Goal: Book appointment/travel/reservation

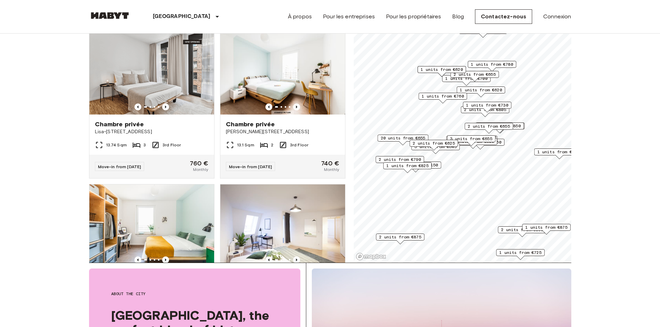
scroll to position [69, 0]
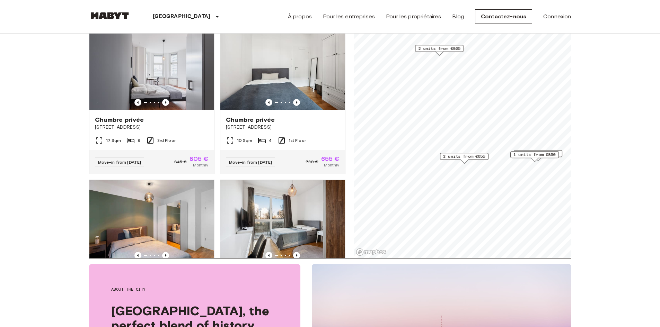
click at [469, 157] on span "2 units from €655" at bounding box center [464, 156] width 42 height 6
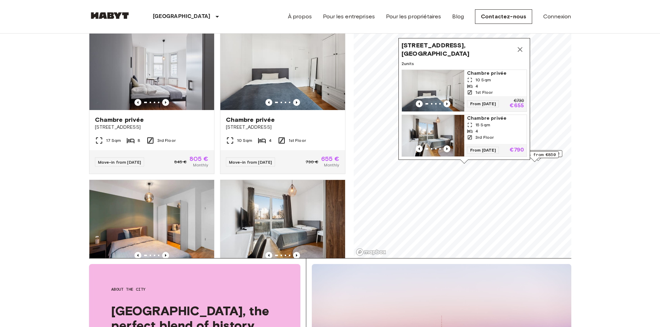
click at [465, 96] on div "From 04 Nov 25 €730 €655" at bounding box center [495, 103] width 62 height 15
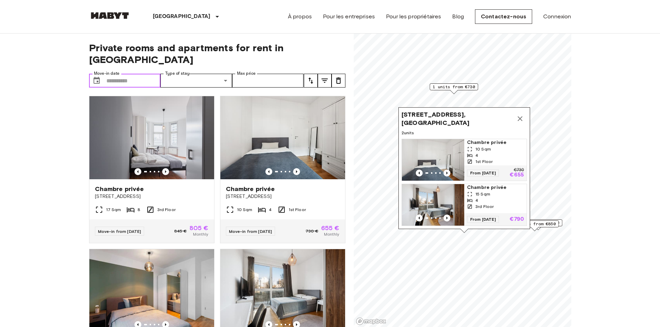
click at [140, 74] on input "Move-in date" at bounding box center [133, 81] width 54 height 14
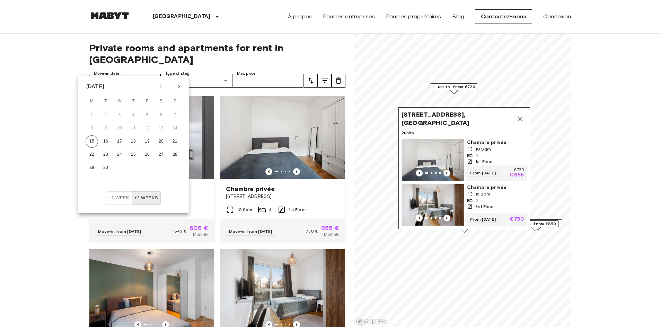
click at [178, 85] on icon "Next month" at bounding box center [179, 86] width 8 height 8
click at [117, 115] on button "1" at bounding box center [119, 115] width 12 height 12
type input "**********"
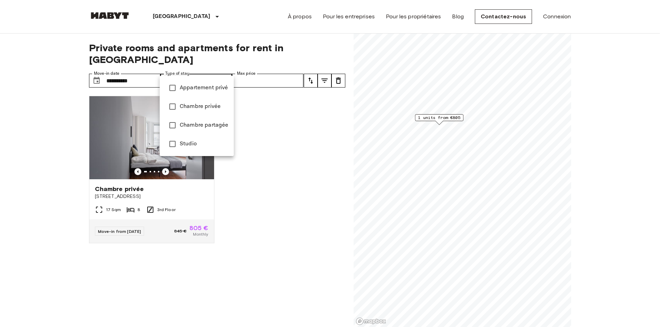
click at [260, 68] on div at bounding box center [332, 163] width 665 height 327
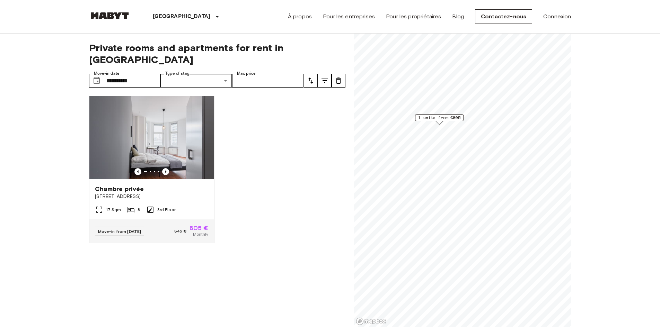
click at [304, 74] on button "tune" at bounding box center [311, 81] width 14 height 14
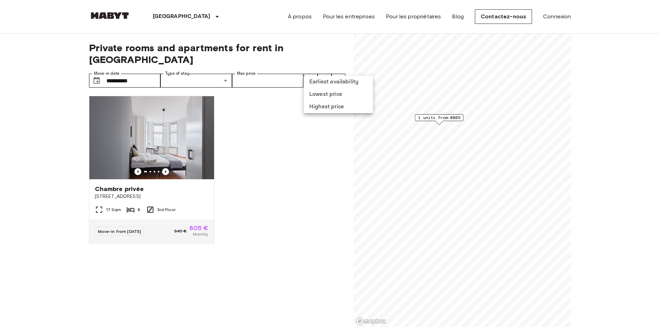
click at [284, 72] on div at bounding box center [332, 163] width 665 height 327
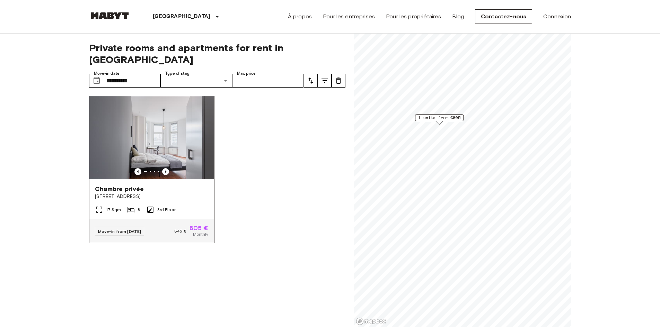
click at [203, 206] on div "17 Sqm 8 3rd Floor" at bounding box center [151, 213] width 125 height 14
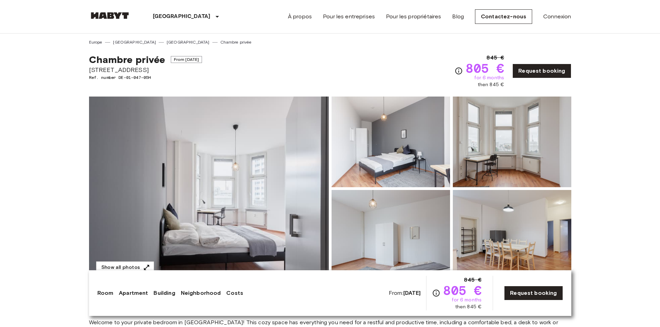
drag, startPoint x: 299, startPoint y: 76, endPoint x: 302, endPoint y: 78, distance: 3.7
